Goal: Book appointment/travel/reservation

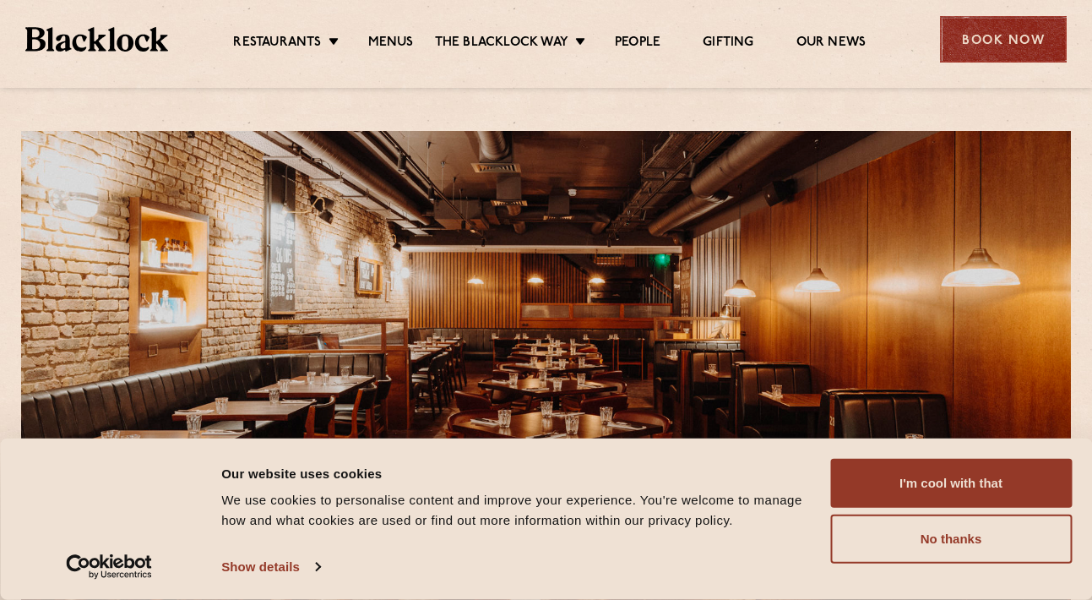
click at [997, 48] on div "Book Now" at bounding box center [1003, 39] width 127 height 46
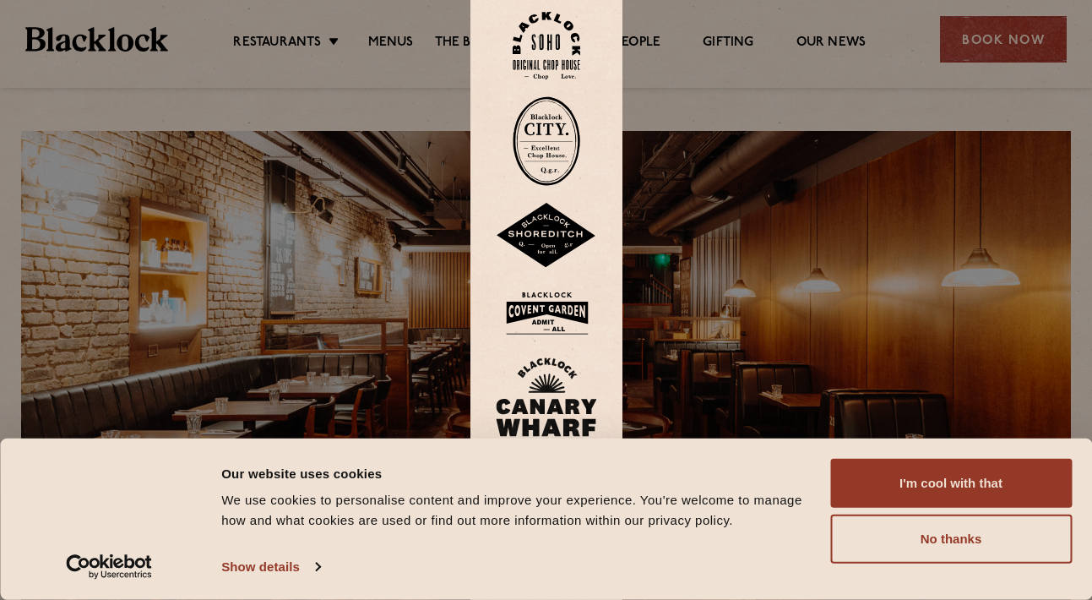
click at [537, 298] on img at bounding box center [546, 312] width 101 height 55
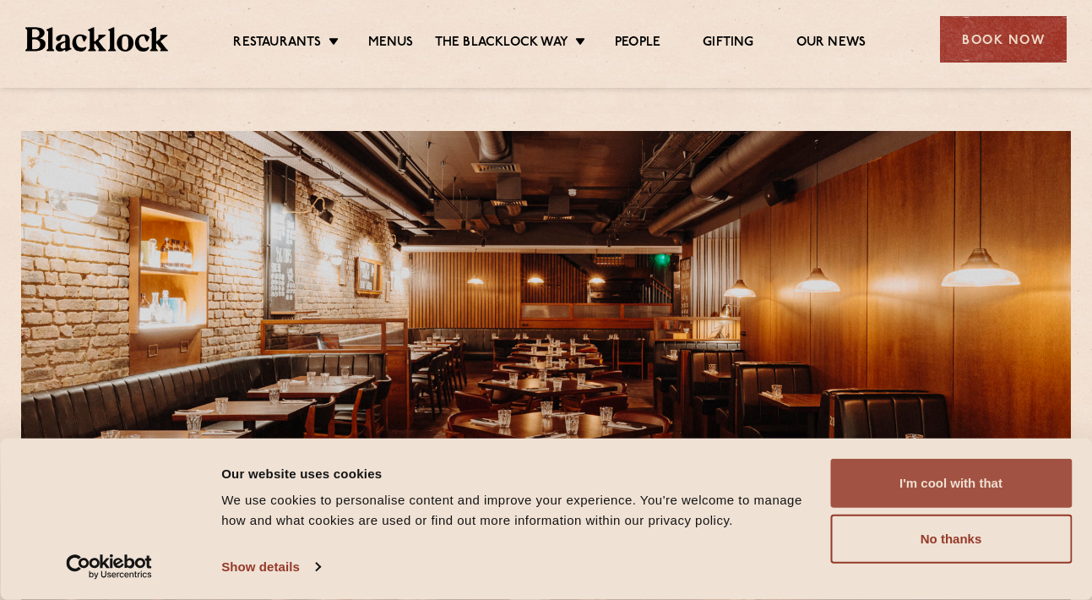
click at [968, 494] on button "I'm cool with that" at bounding box center [951, 483] width 242 height 49
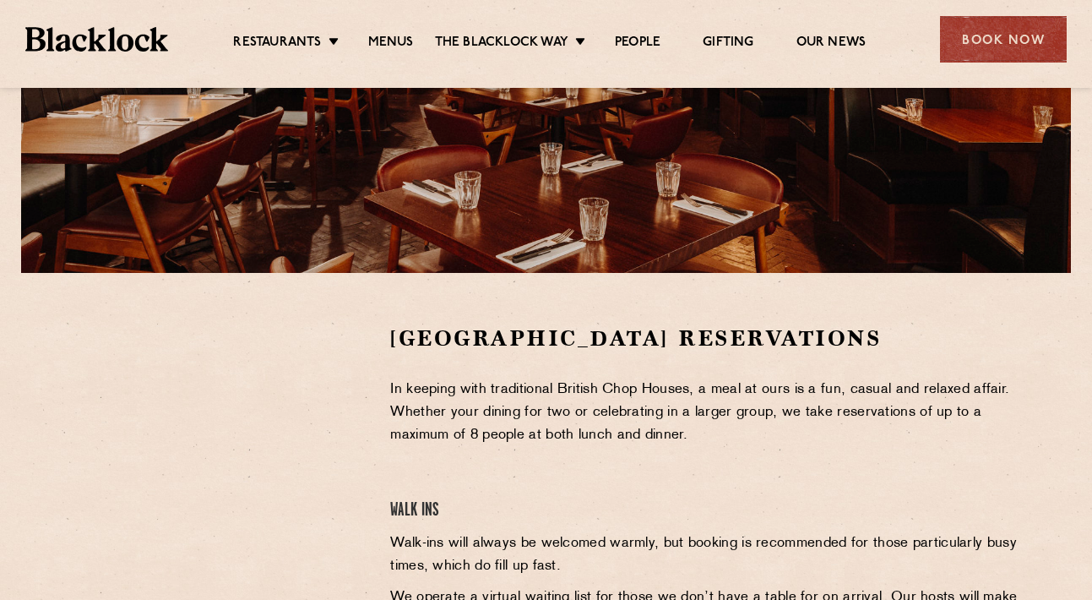
scroll to position [317, 0]
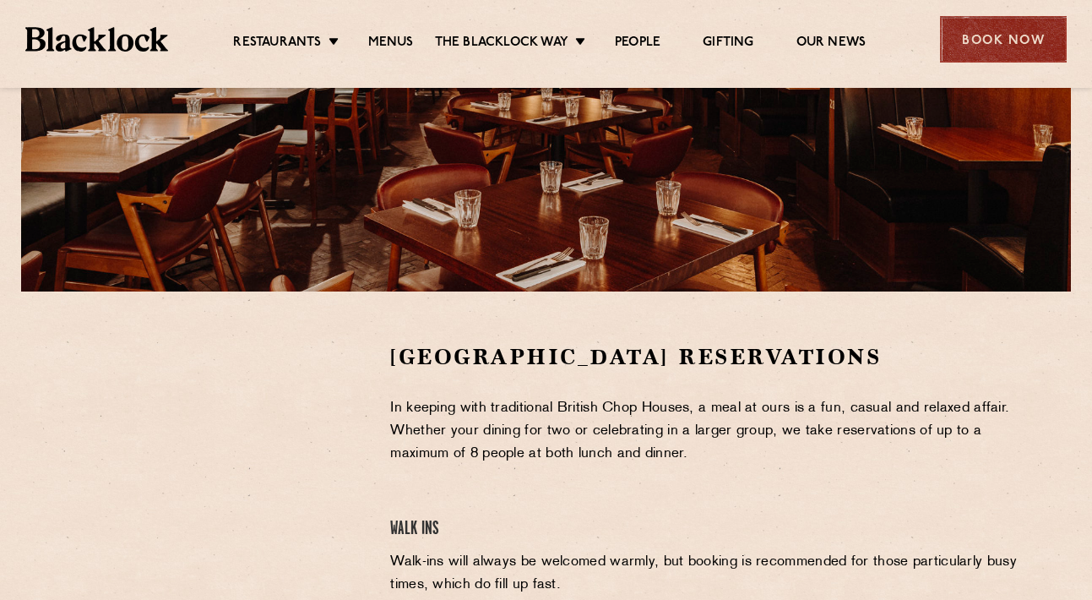
click at [960, 44] on div "Book Now" at bounding box center [1003, 39] width 127 height 46
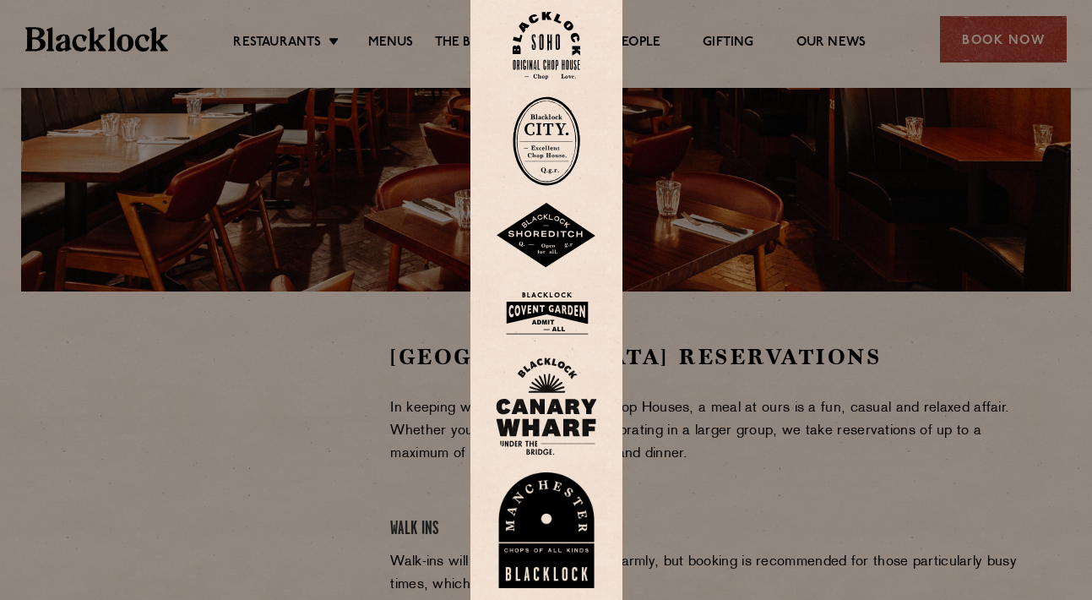
click at [553, 331] on img at bounding box center [546, 312] width 101 height 55
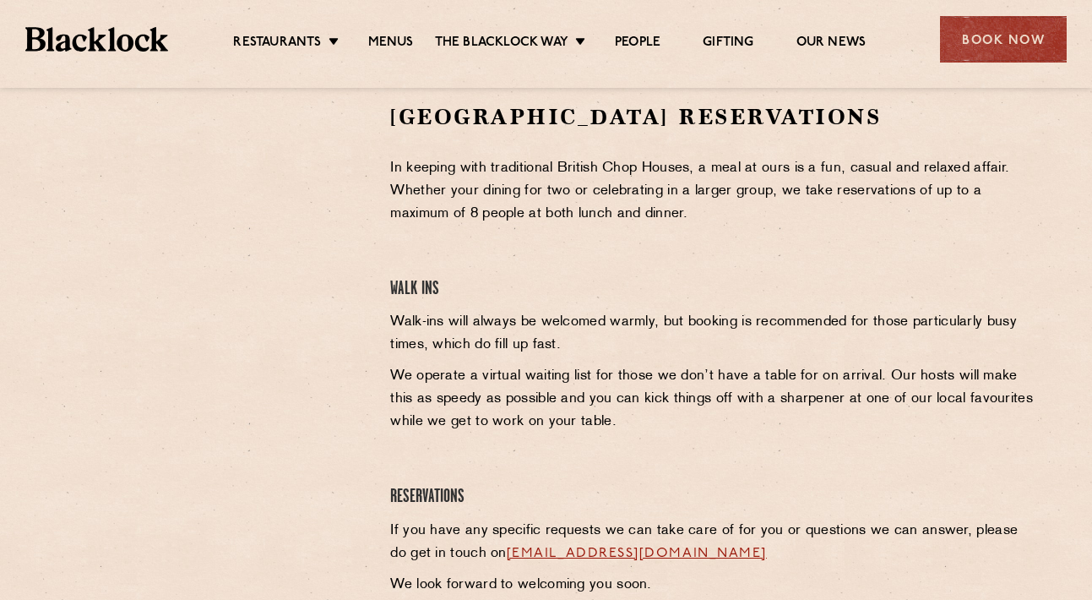
scroll to position [598, 0]
